Goal: Task Accomplishment & Management: Complete application form

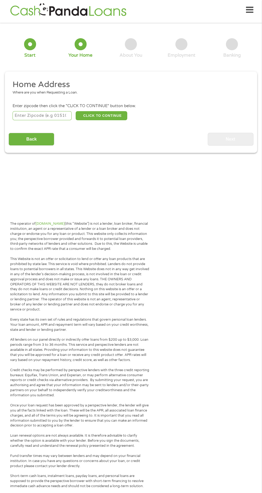
scroll to position [5, 0]
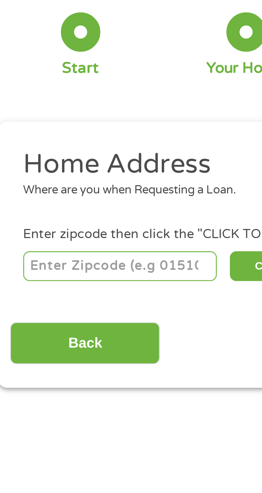
click at [50, 112] on input "number" at bounding box center [42, 113] width 59 height 9
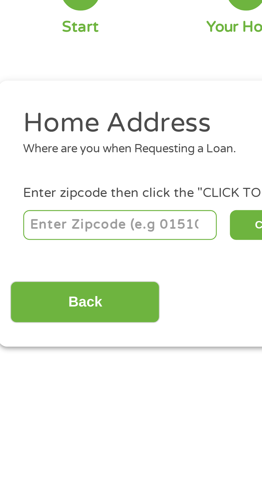
type input "25813"
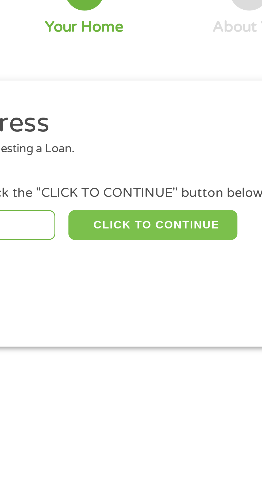
click at [108, 109] on button "CLICK TO CONTINUE" at bounding box center [102, 113] width 52 height 9
type input "25813"
type input "Beaver"
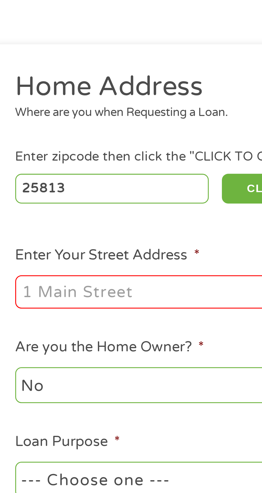
click at [56, 144] on input "Enter Your Street Address *" at bounding box center [70, 145] width 115 height 10
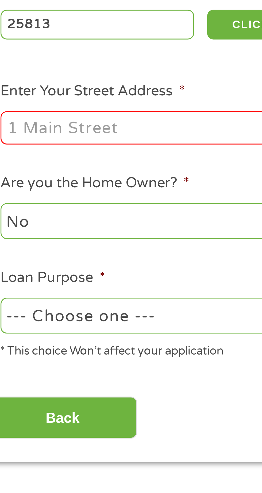
type input "32 CHERRYWOOD, 20. B. CHERRYWOOD. Ter"
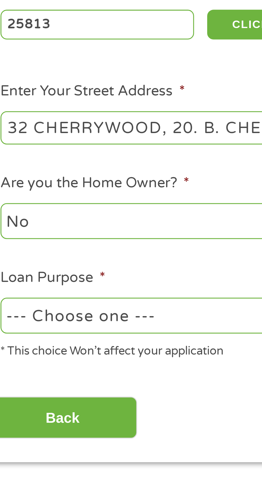
click at [52, 202] on select "--- Choose one --- Pay Bills Debt Consolidation Home Improvement Major Purchase…" at bounding box center [70, 202] width 115 height 11
select select "paybills"
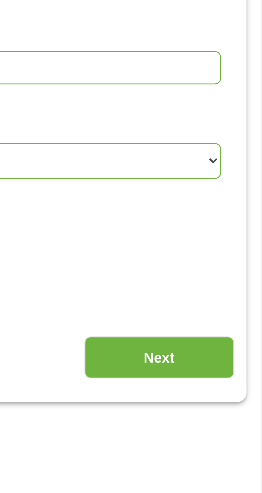
click at [231, 235] on input "Next" at bounding box center [230, 233] width 46 height 13
click at [235, 236] on input "Next" at bounding box center [230, 233] width 46 height 13
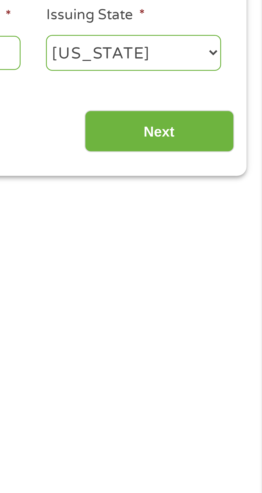
scroll to position [2, 2]
click at [237, 236] on div "The operator of [DOMAIN_NAME] (this “Website”) is not a lender, loan broker, fi…" at bounding box center [131, 473] width 262 height 520
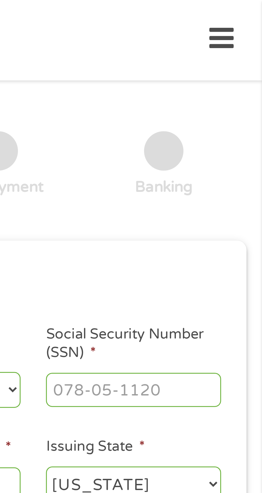
scroll to position [0, 0]
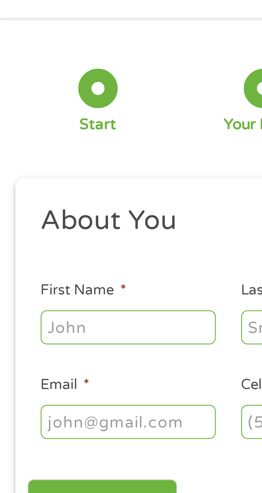
click at [47, 123] on input "First Name *" at bounding box center [39, 120] width 53 height 10
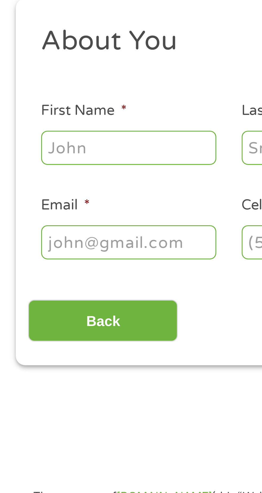
type input "[PERSON_NAME]"
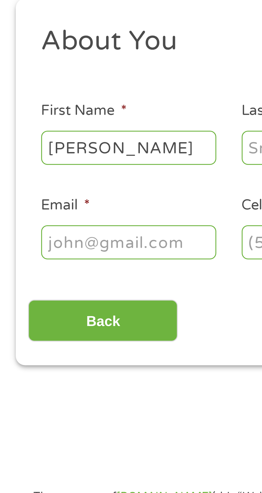
type input "[PERSON_NAME]"
type input "[EMAIL_ADDRESS][DOMAIN_NAME]"
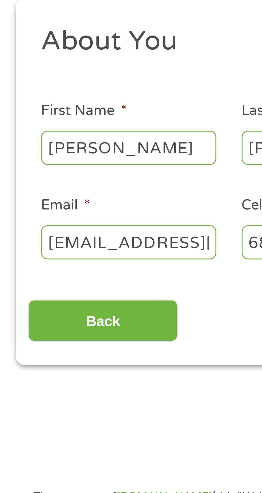
type input "[PHONE_NUMBER]"
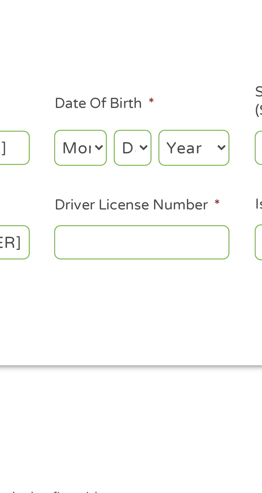
click at [147, 117] on select "Month 1 2 3 4 5 6 7 8 9 10 11 12" at bounding box center [143, 119] width 16 height 11
select select "8"
click at [161, 119] on select "Day 1 2 3 4 5 6 7 8 9 10 11 12 13 14 15 16 17 18 19 20 21 22 23 24 25 26 27 28 …" at bounding box center [158, 119] width 11 height 11
select select "28"
click at [178, 117] on select "Year [DATE] 2006 2005 2004 2003 2002 2001 2000 1999 1998 1997 1996 1995 1994 19…" at bounding box center [177, 119] width 22 height 11
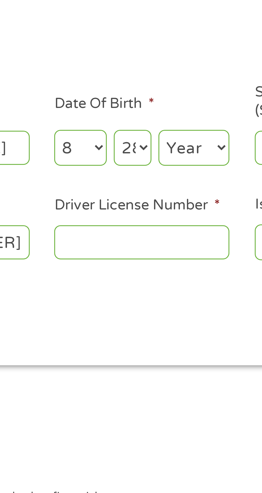
select select "1940"
click at [163, 150] on input "Driver License Number *" at bounding box center [161, 148] width 53 height 10
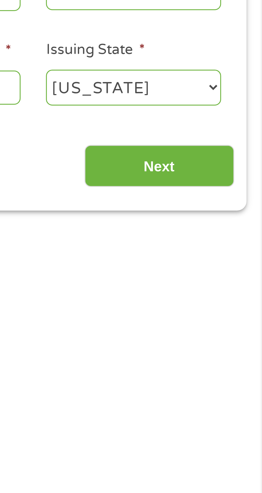
type input "Xx94278"
click at [233, 172] on input "Next" at bounding box center [230, 172] width 46 height 13
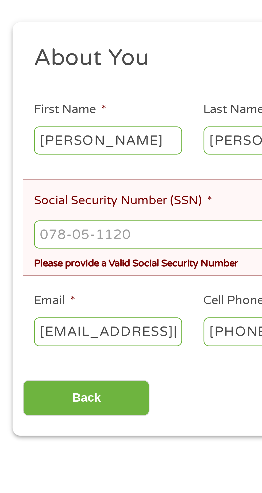
click at [60, 173] on input "Social Security Number (SSN) *" at bounding box center [131, 171] width 237 height 10
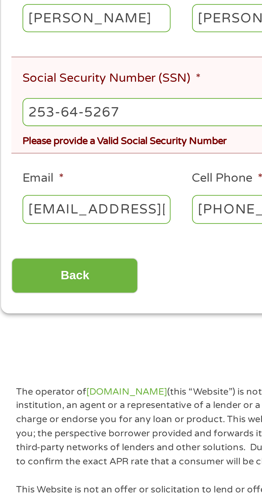
click at [83, 204] on input "[PHONE_NUMBER]" at bounding box center [100, 206] width 53 height 10
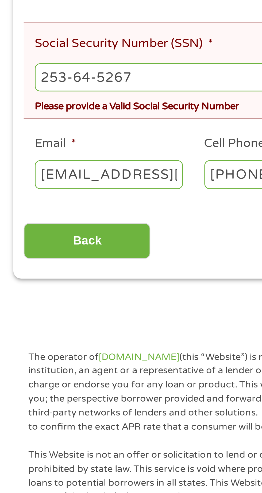
click at [66, 169] on input "253-64-5267" at bounding box center [131, 171] width 237 height 10
type input "235-64-5267"
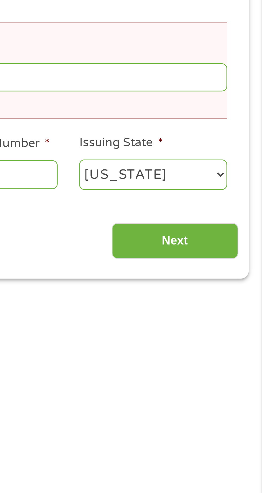
click at [236, 230] on input "Next" at bounding box center [230, 230] width 46 height 13
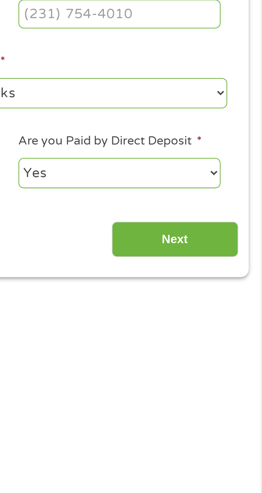
scroll to position [2, 2]
click at [220, 204] on select "Yes No" at bounding box center [210, 205] width 73 height 11
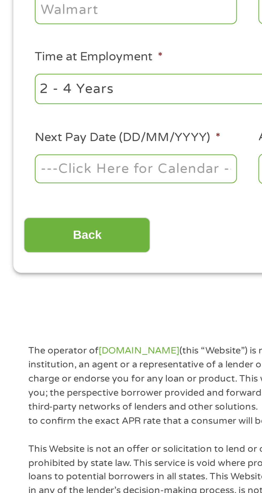
click at [60, 205] on body "Home Get Loan Offer How it works FAQs Blog Cash Loans Quick Loans Online Loans …" at bounding box center [131, 404] width 262 height 814
click at [55, 210] on input "Next Pay Date (DD/MM/YYYY) *" at bounding box center [49, 205] width 73 height 10
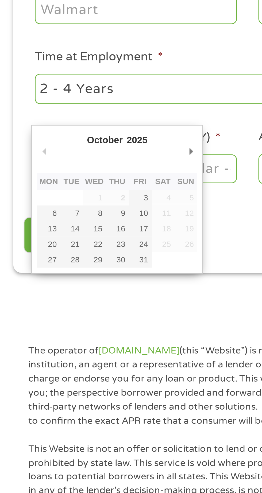
type input "[DATE]"
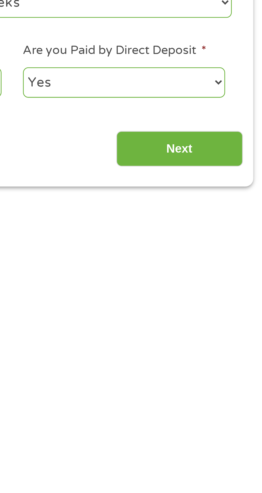
click at [235, 224] on input "Next" at bounding box center [230, 229] width 46 height 13
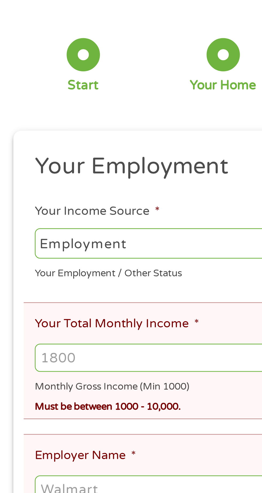
click at [66, 128] on select "--- Choose one --- Employment [DEMOGRAPHIC_DATA] Benefits" at bounding box center [70, 132] width 115 height 11
select select "benefits"
type input "Other"
type input "[PHONE_NUMBER]"
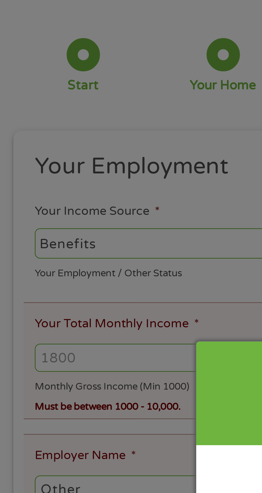
click at [48, 170] on div "Panda Tips To Proceed, Please Enter: For "Employer Name" , enter your benefit p…" at bounding box center [131, 246] width 262 height 493
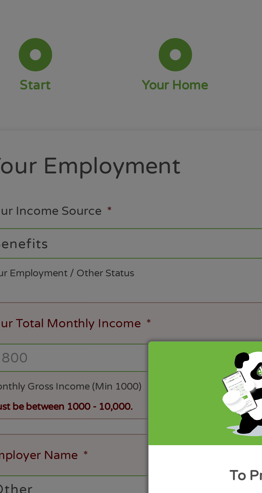
click at [73, 174] on div "Panda Tips To Proceed, Please Enter: For "Employer Name" , enter your benefit p…" at bounding box center [131, 246] width 262 height 493
click at [78, 176] on div "Panda Tips To Proceed, Please Enter: For "Employer Name" , enter your benefit p…" at bounding box center [131, 246] width 262 height 493
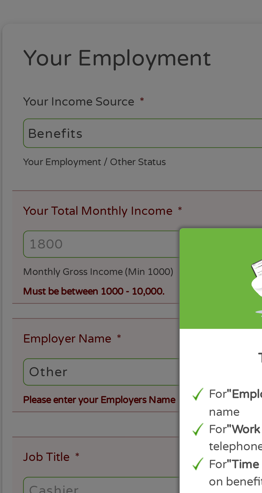
click at [64, 175] on div "Panda Tips To Proceed, Please Enter: For "Employer Name" , enter your benefit p…" at bounding box center [131, 246] width 262 height 493
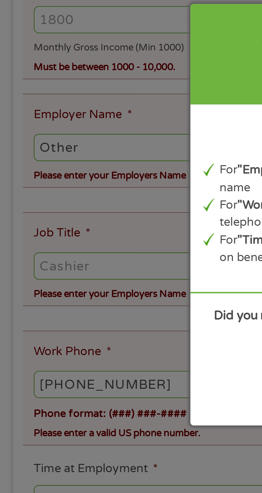
click at [14, 363] on div "Panda Tips To Proceed, Please Enter: For "Employer Name" , enter your benefit p…" at bounding box center [131, 246] width 262 height 493
